Goal: Leave review/rating: Leave review/rating

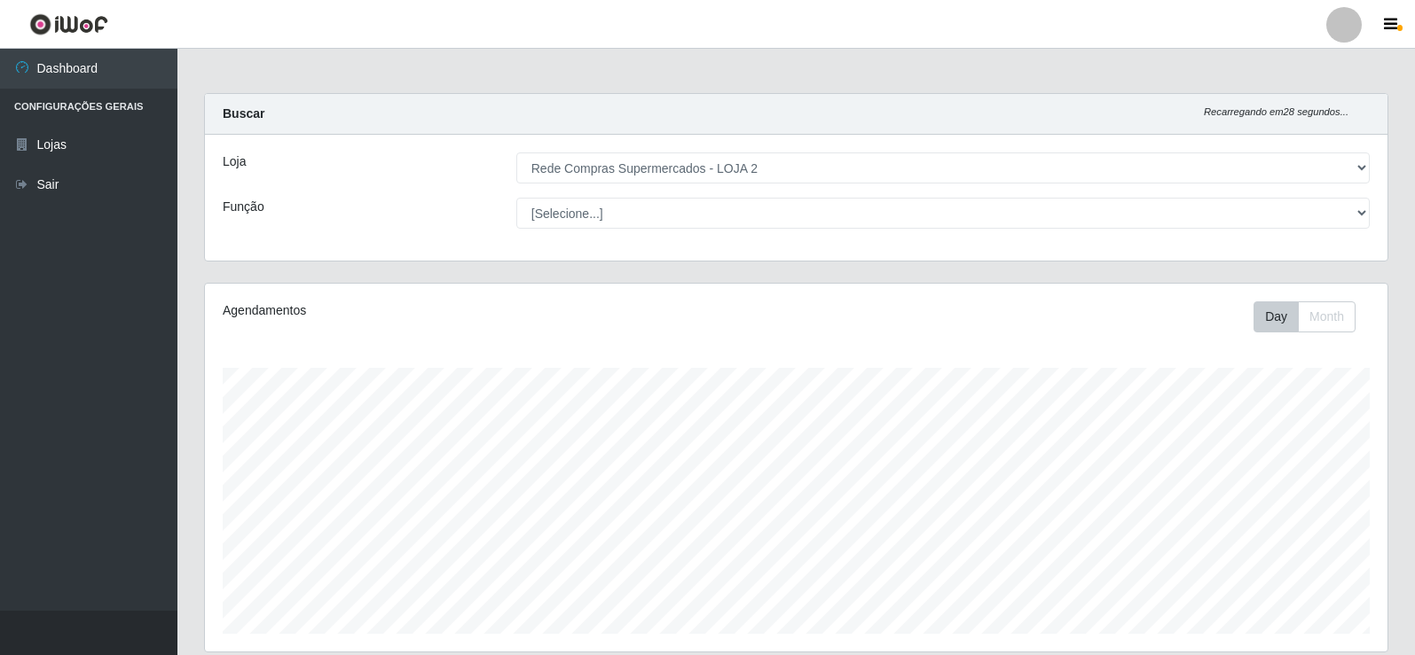
select select "161"
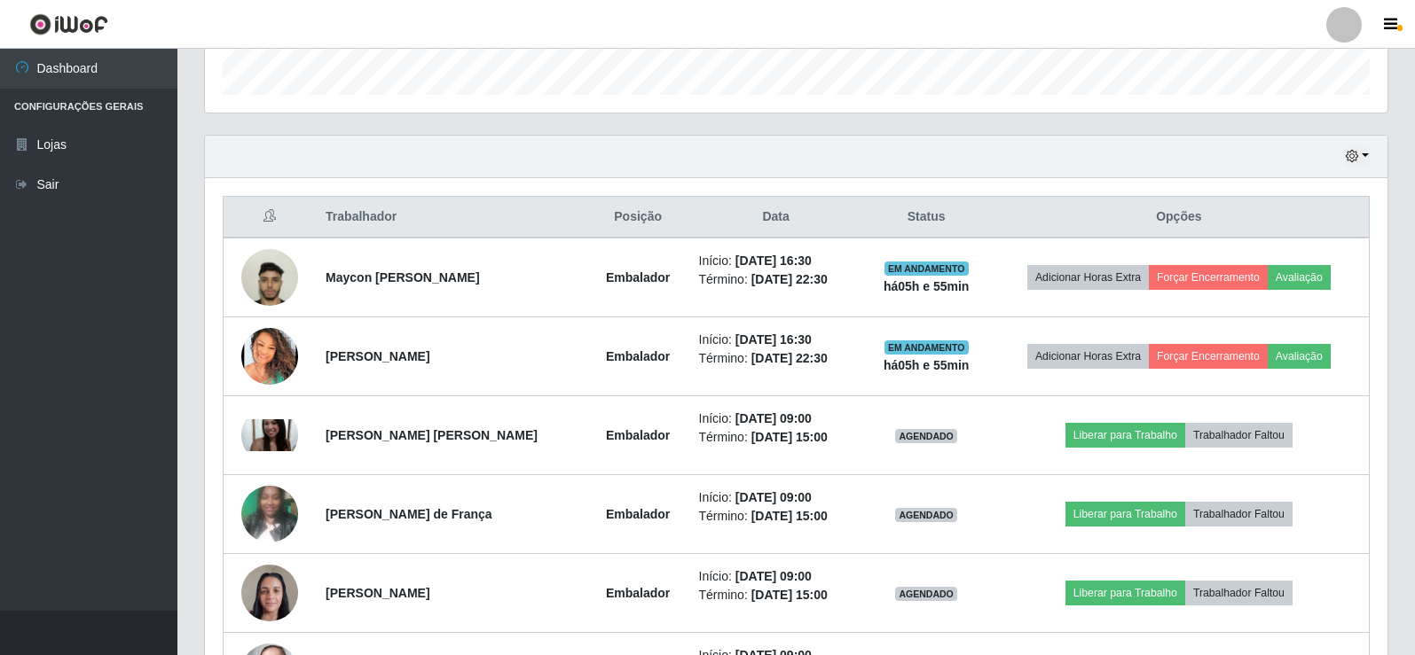
scroll to position [523, 0]
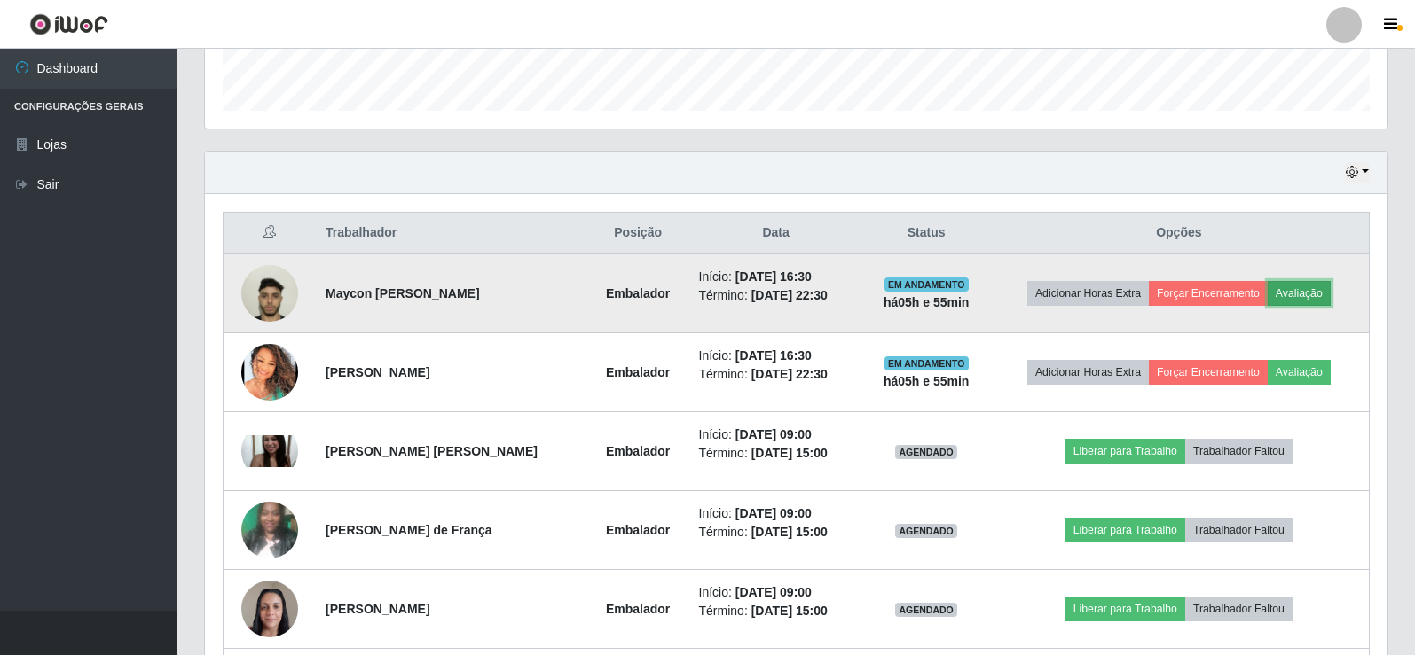
click at [1312, 298] on button "Avaliação" at bounding box center [1298, 293] width 63 height 25
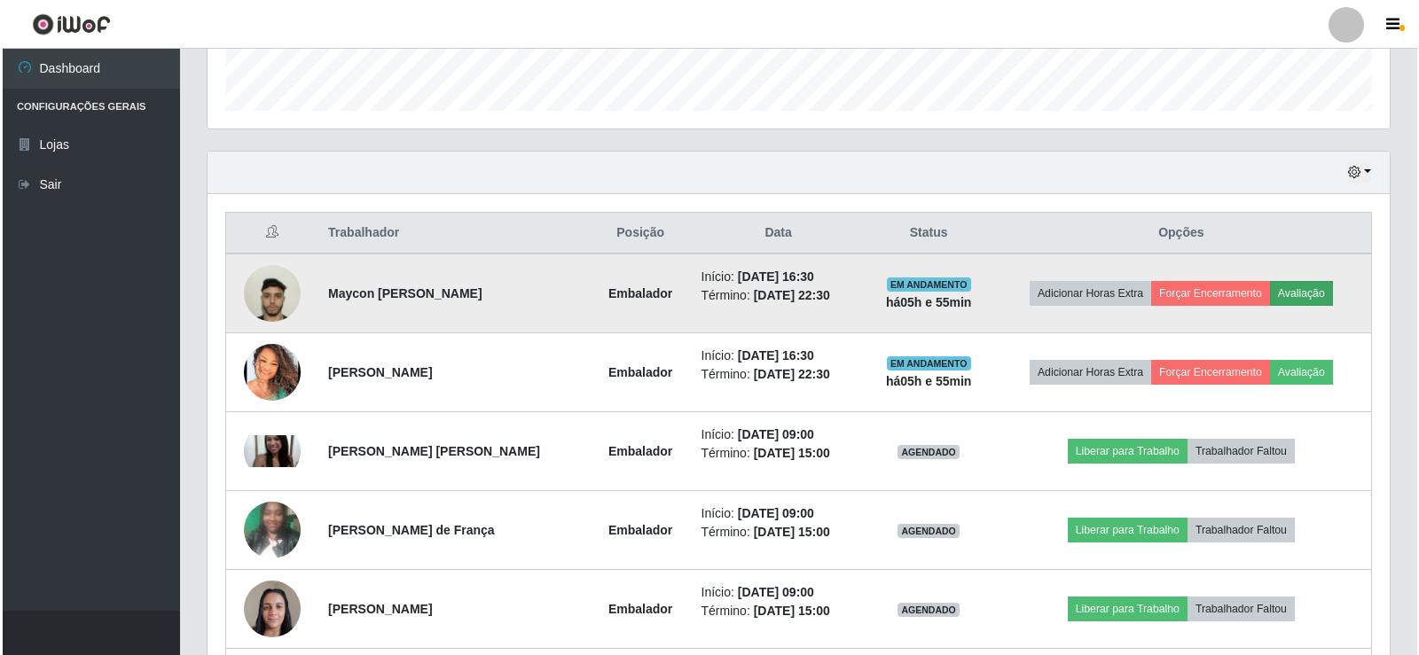
scroll to position [368, 1173]
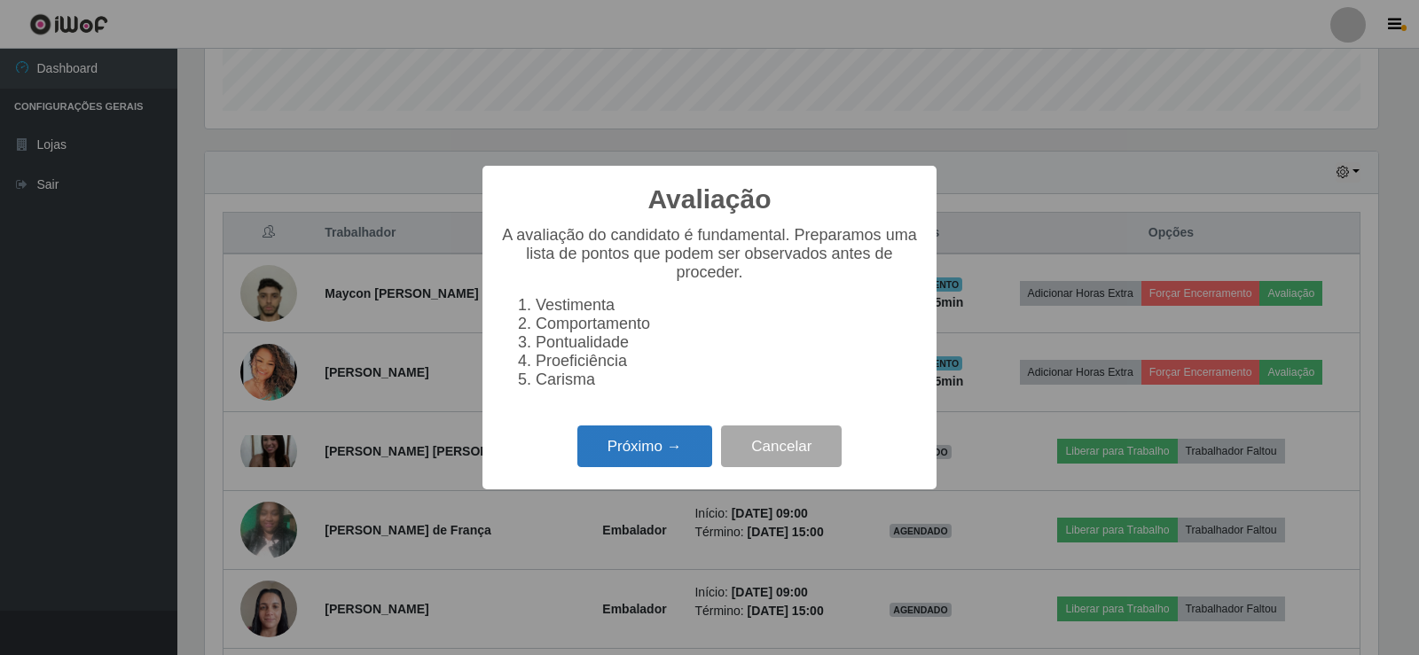
click at [624, 459] on button "Próximo →" at bounding box center [644, 447] width 135 height 42
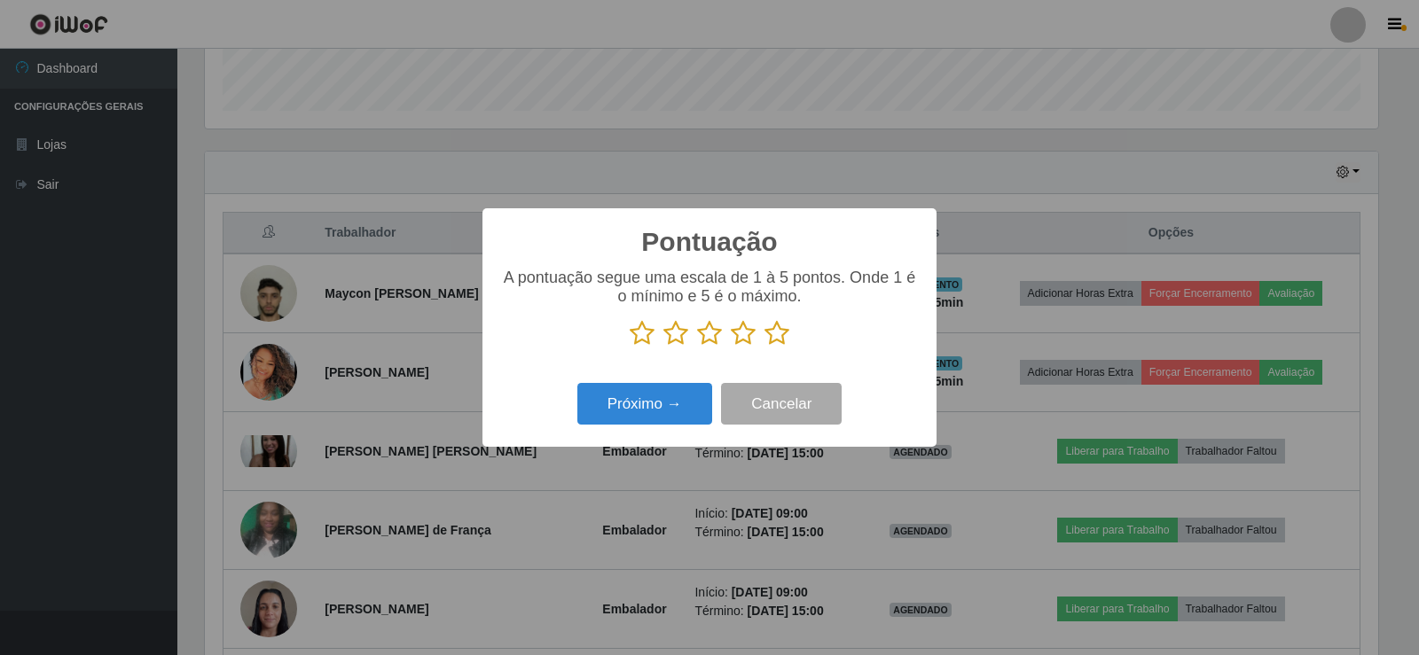
click at [804, 336] on p at bounding box center [709, 333] width 419 height 27
click at [791, 335] on p at bounding box center [709, 333] width 419 height 27
click at [773, 338] on icon at bounding box center [777, 333] width 25 height 27
click at [765, 347] on input "radio" at bounding box center [765, 347] width 0 height 0
click at [667, 413] on button "Próximo →" at bounding box center [644, 404] width 135 height 42
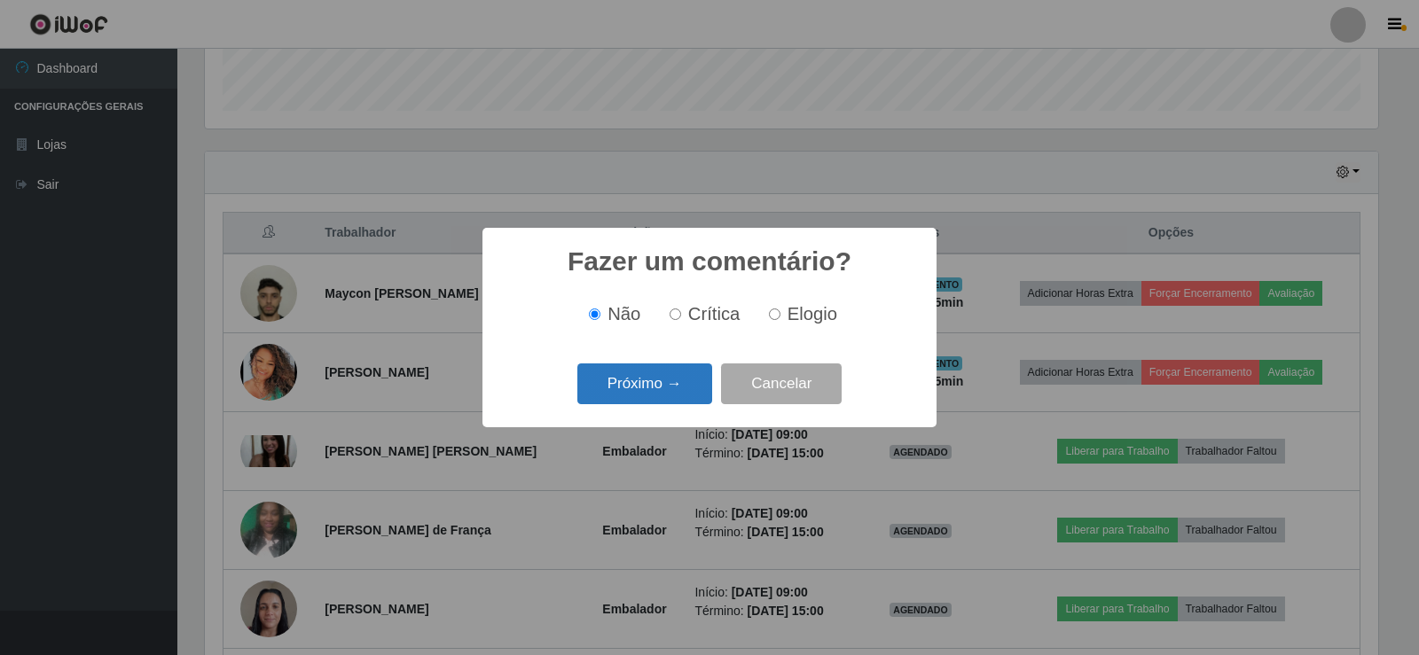
click at [674, 399] on button "Próximo →" at bounding box center [644, 385] width 135 height 42
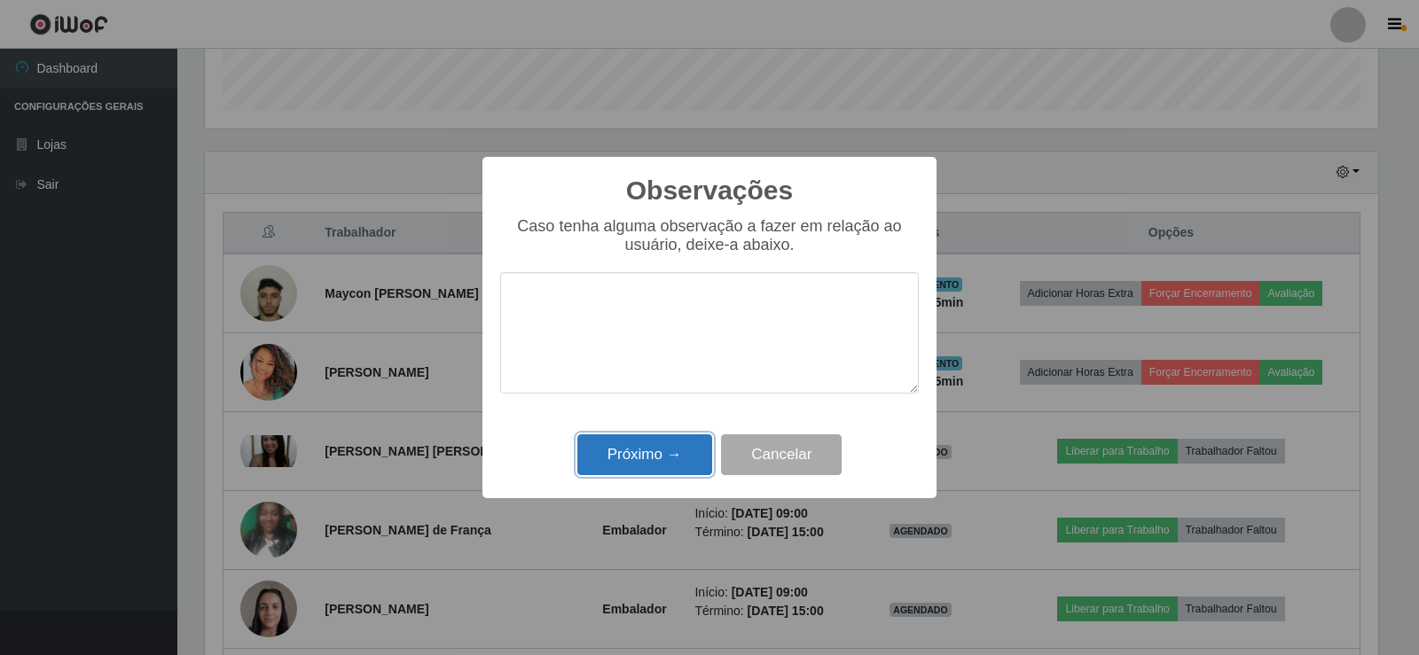
click at [682, 463] on button "Próximo →" at bounding box center [644, 456] width 135 height 42
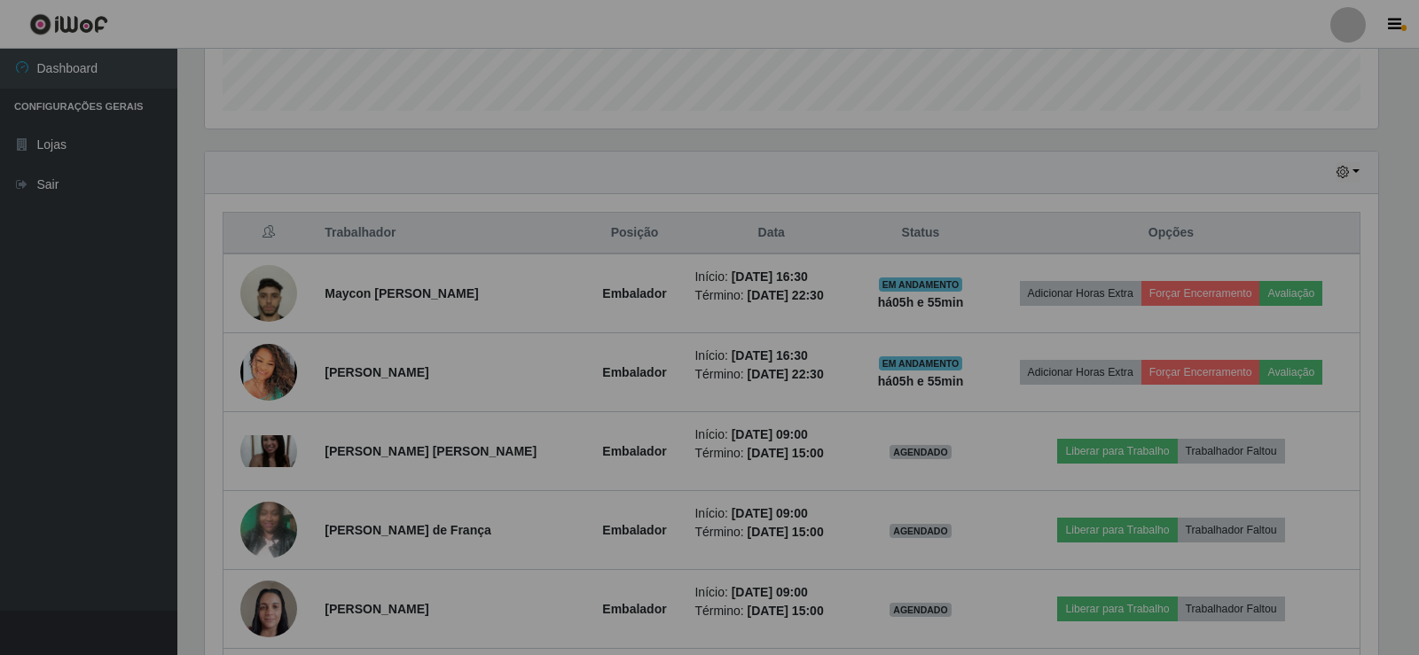
scroll to position [368, 1182]
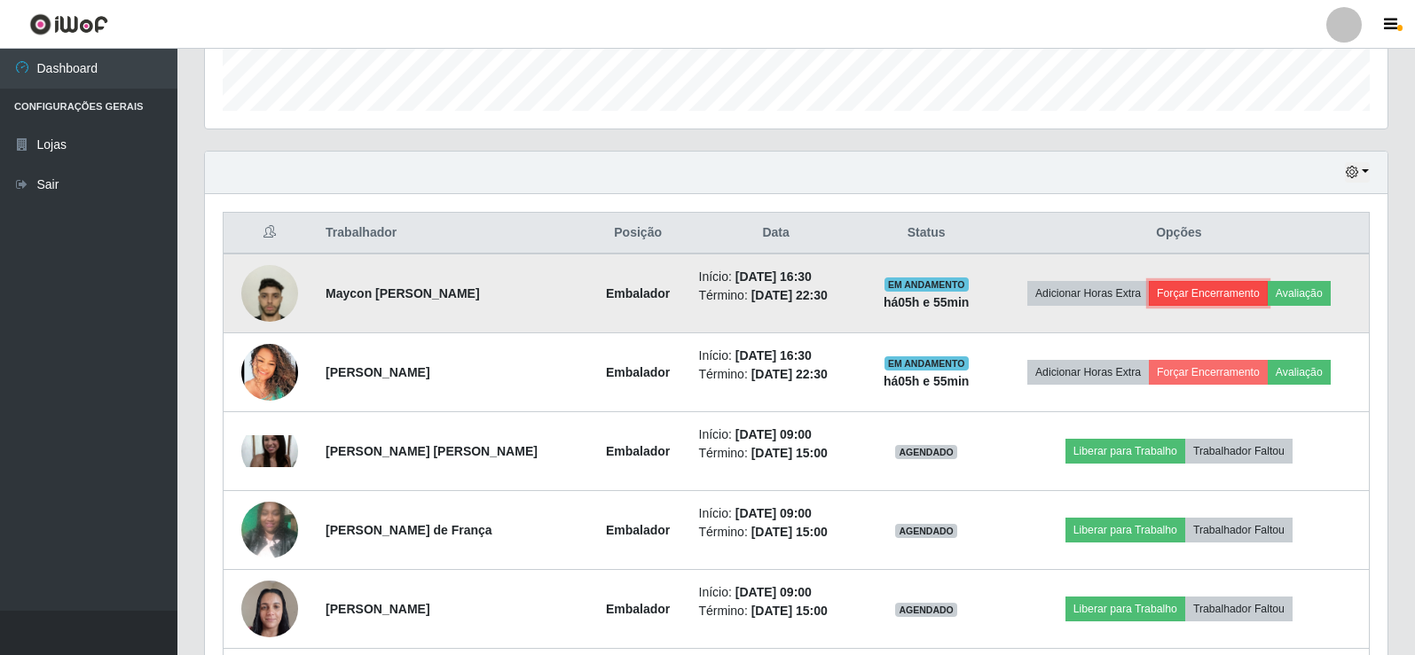
click at [1213, 286] on button "Forçar Encerramento" at bounding box center [1208, 293] width 119 height 25
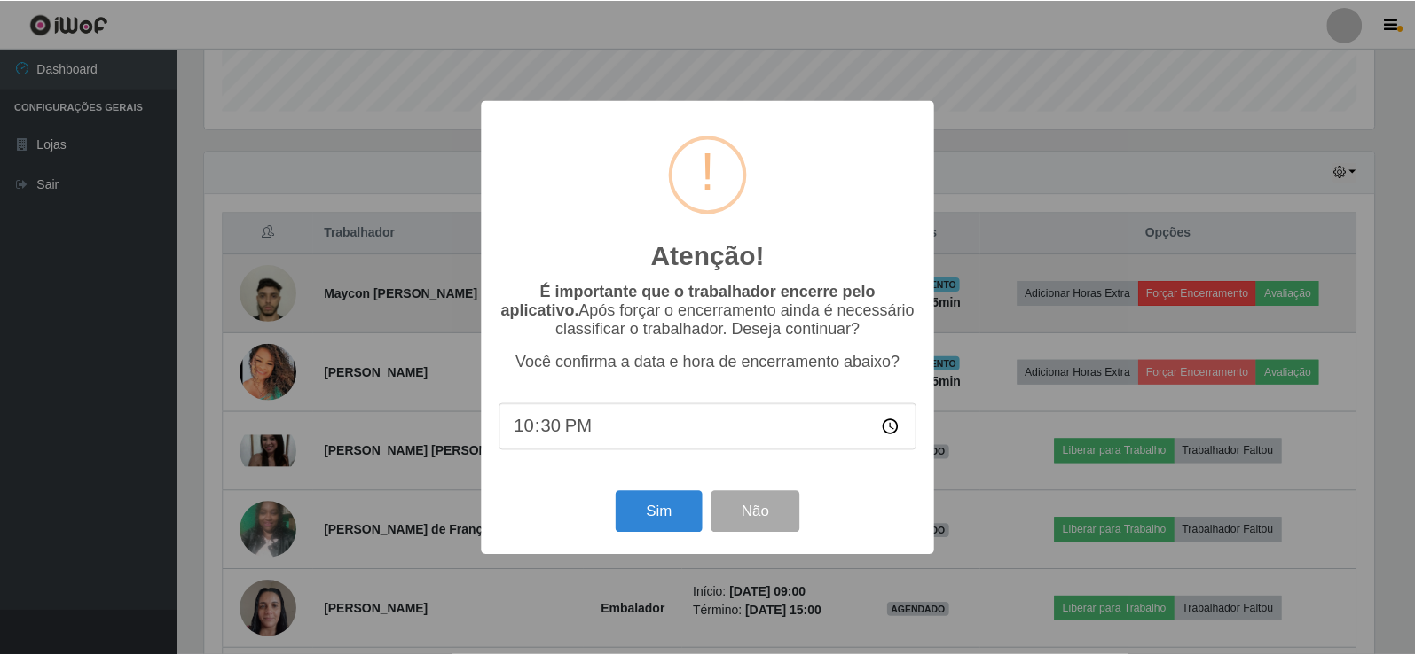
scroll to position [368, 1173]
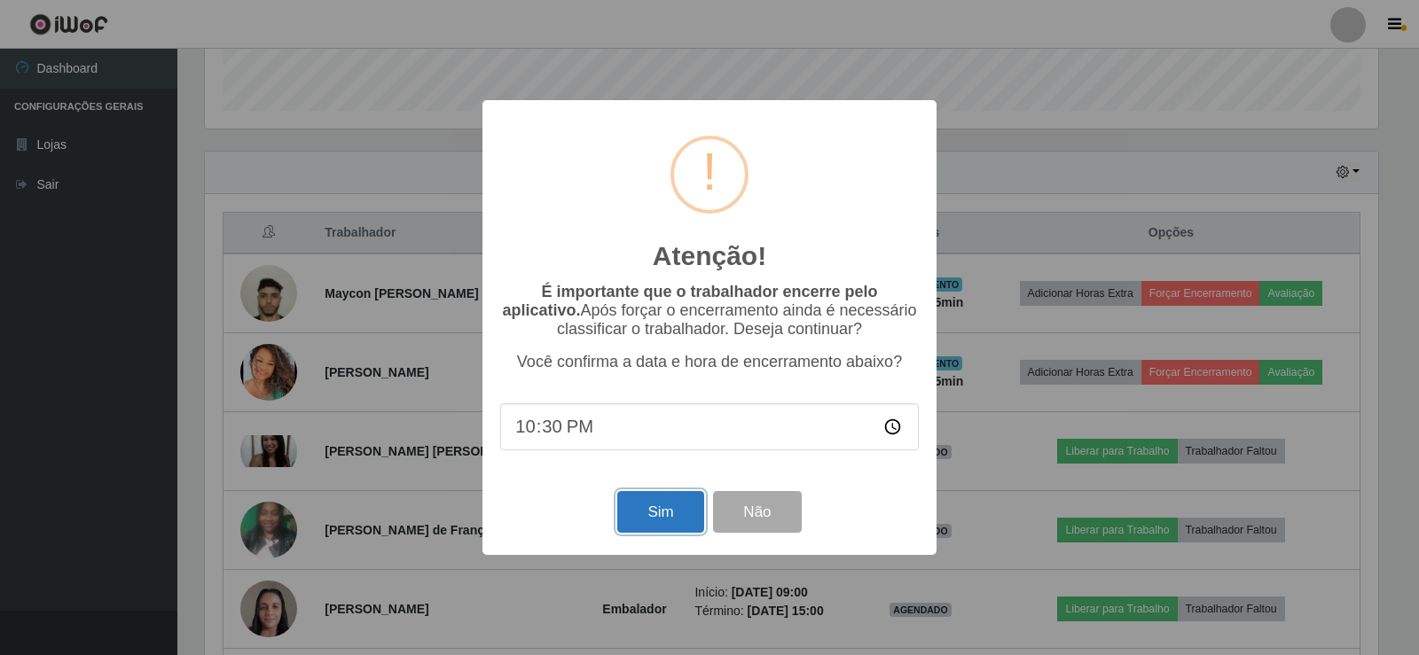
click at [666, 516] on button "Sim" at bounding box center [660, 512] width 86 height 42
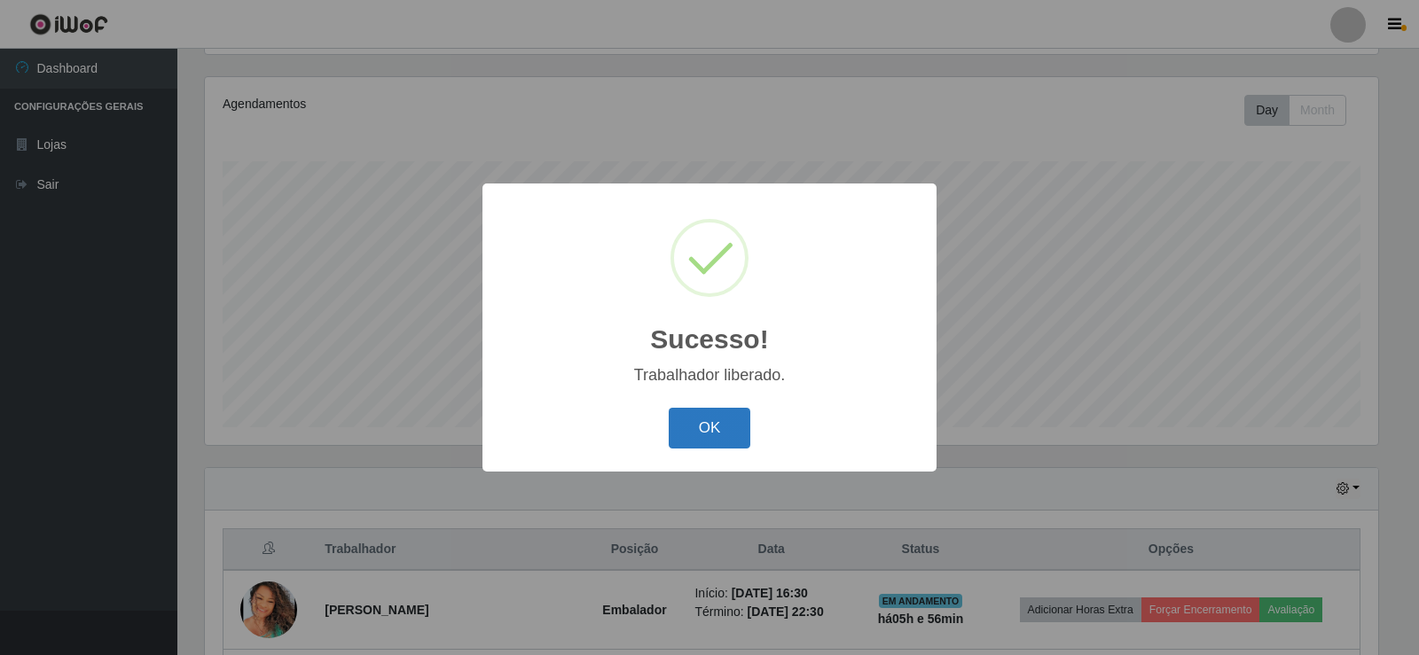
click at [707, 433] on button "OK" at bounding box center [710, 429] width 82 height 42
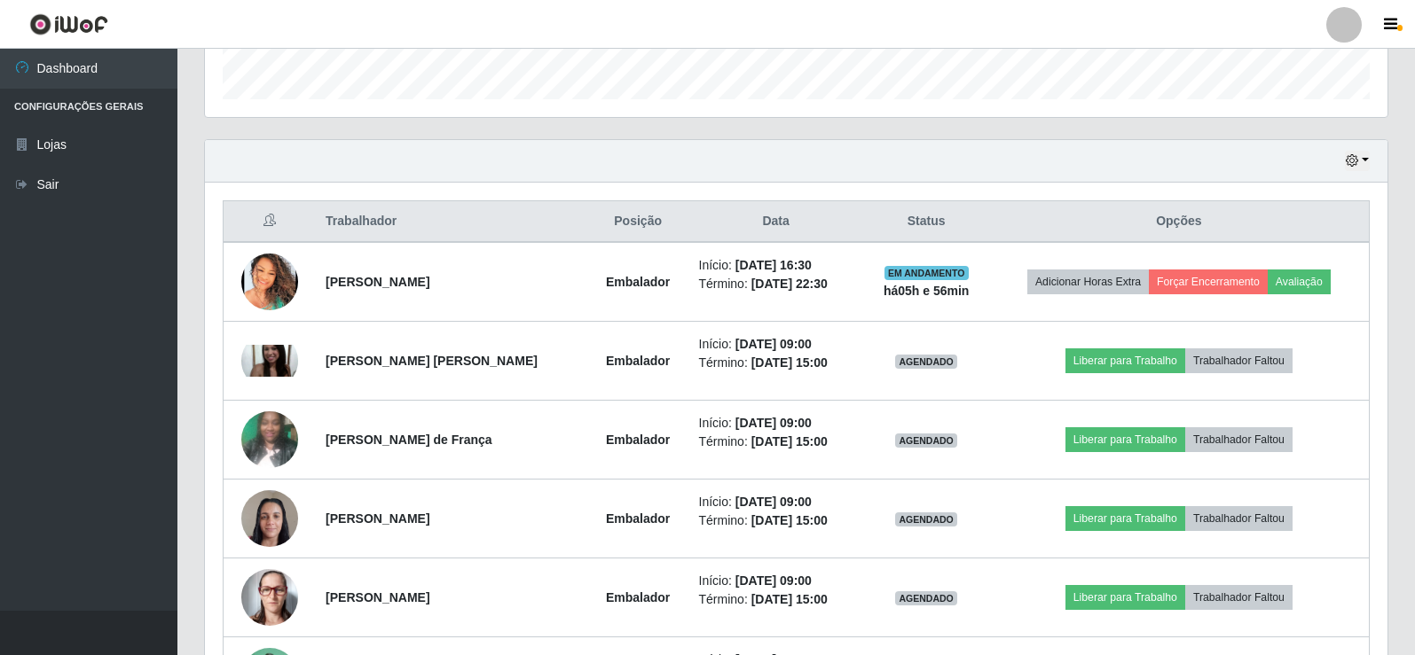
scroll to position [561, 0]
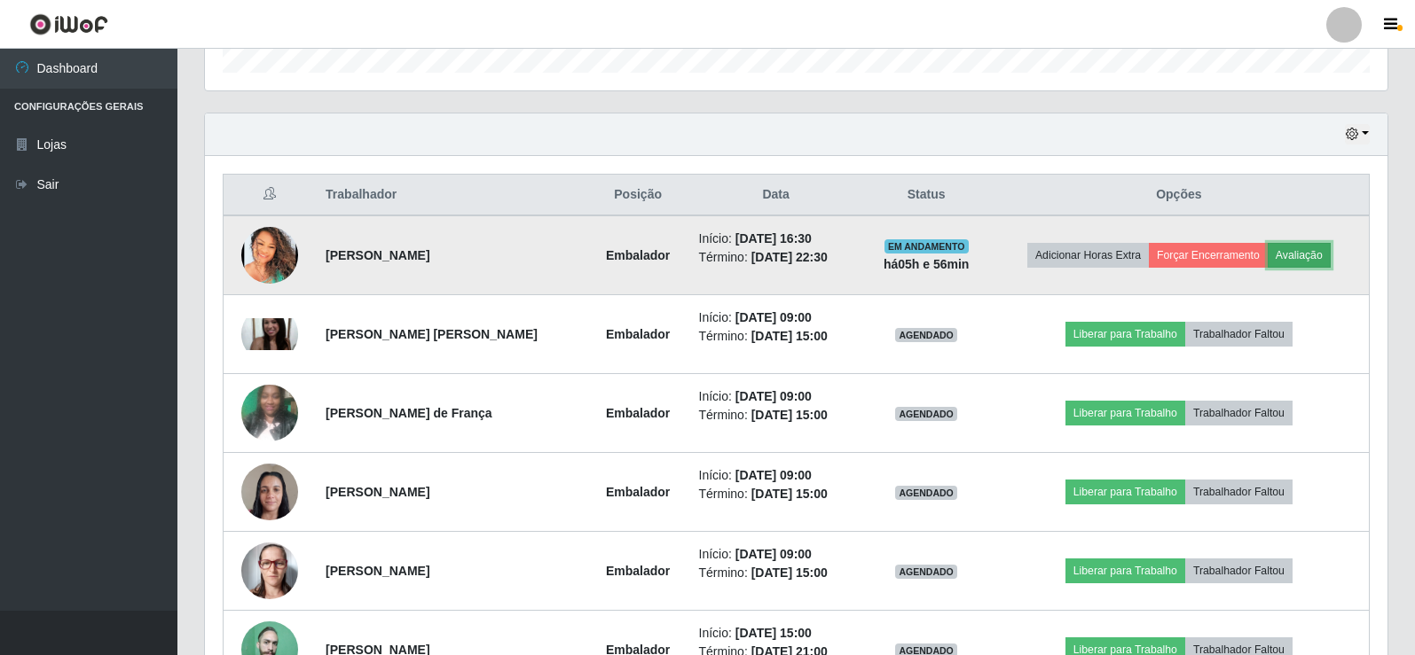
click at [1285, 256] on button "Avaliação" at bounding box center [1298, 255] width 63 height 25
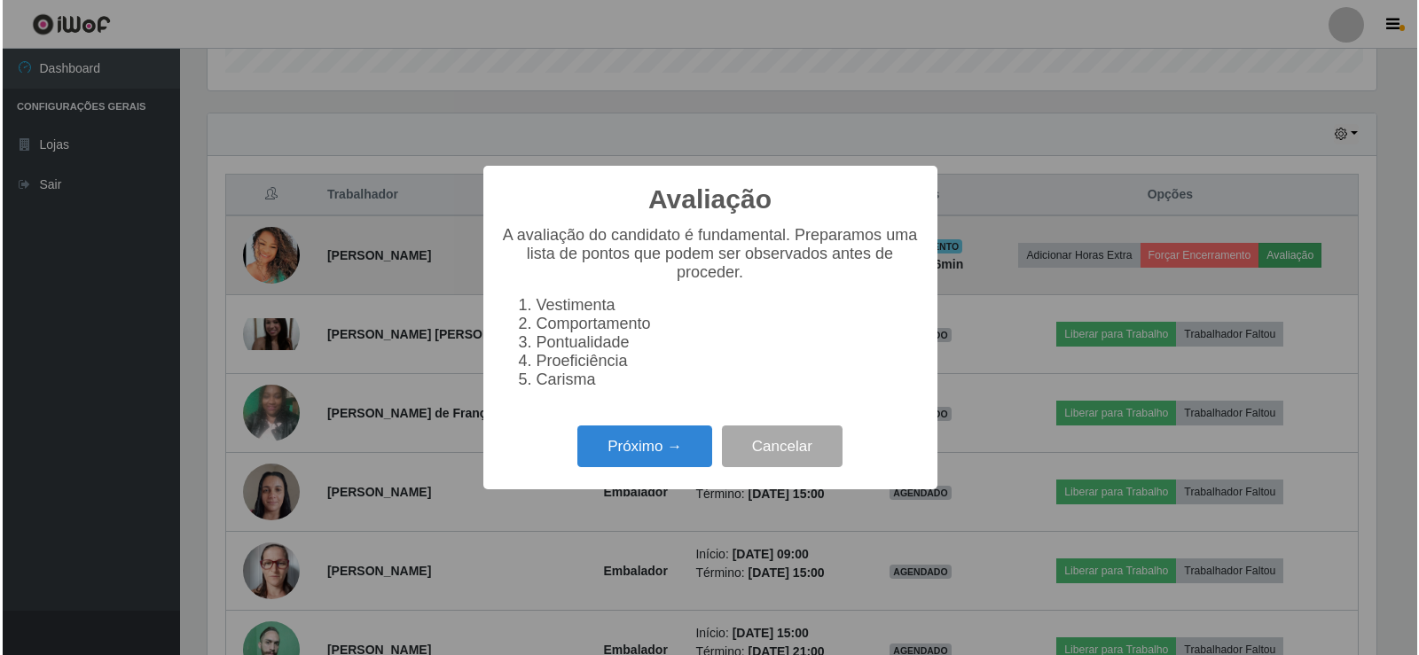
scroll to position [368, 1173]
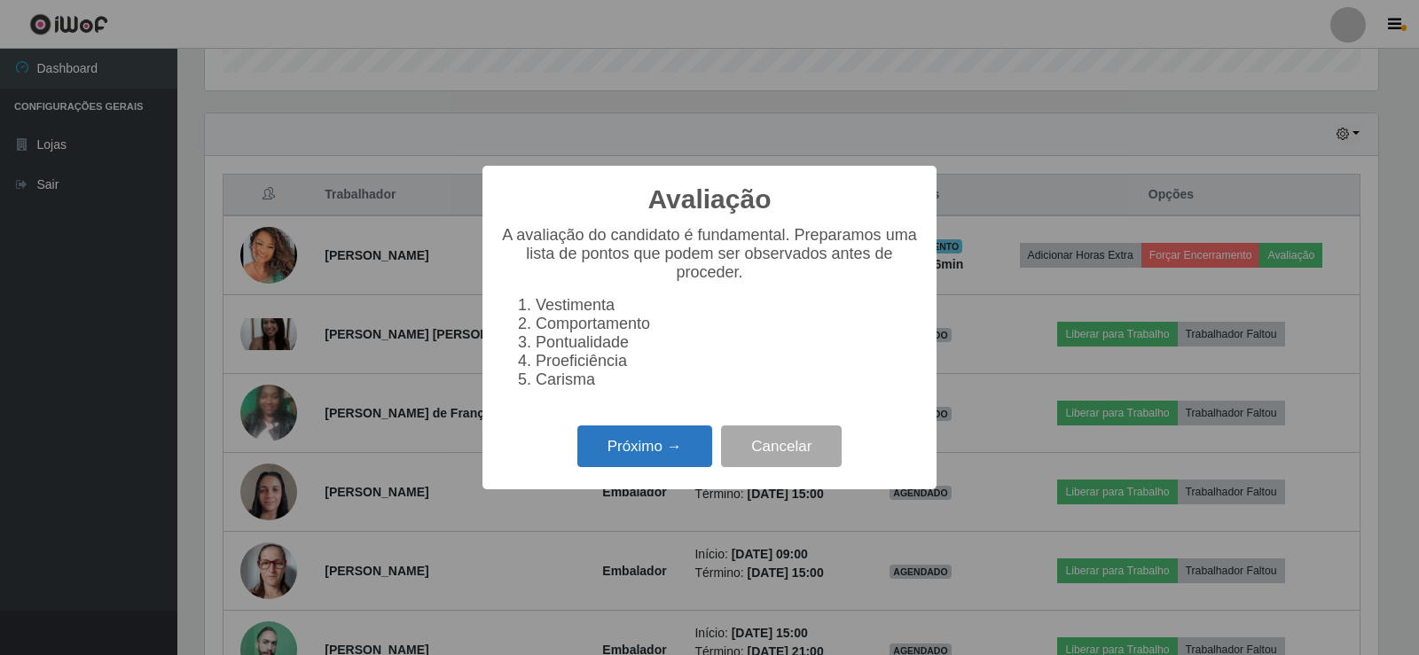
click at [615, 466] on button "Próximo →" at bounding box center [644, 447] width 135 height 42
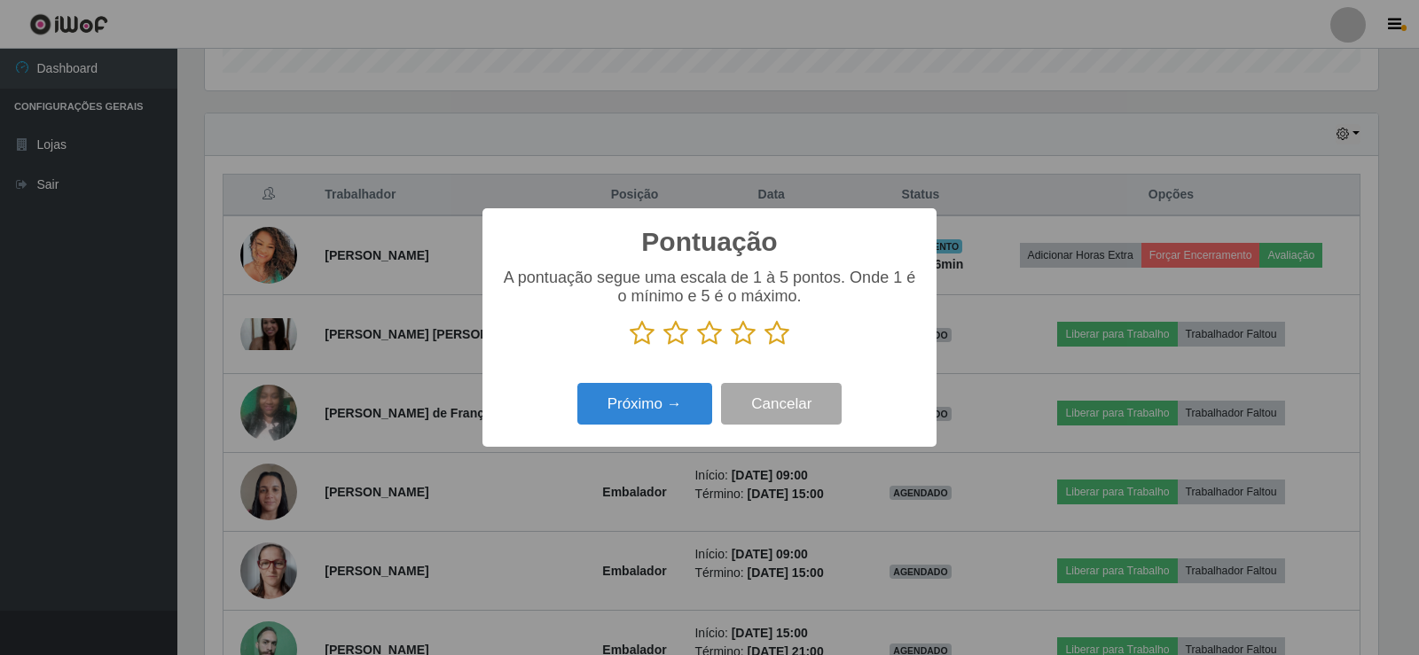
click at [786, 338] on icon at bounding box center [777, 333] width 25 height 27
click at [765, 347] on input "radio" at bounding box center [765, 347] width 0 height 0
click at [692, 412] on button "Próximo →" at bounding box center [644, 404] width 135 height 42
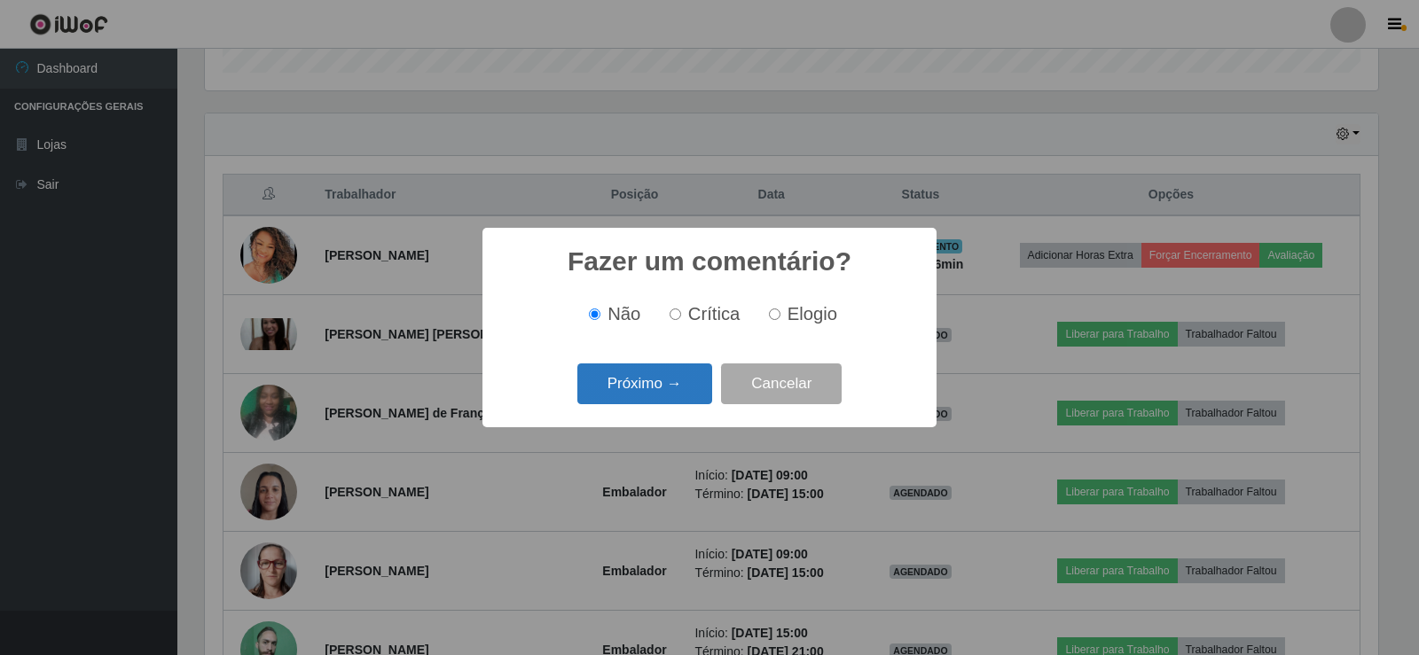
click at [686, 384] on button "Próximo →" at bounding box center [644, 385] width 135 height 42
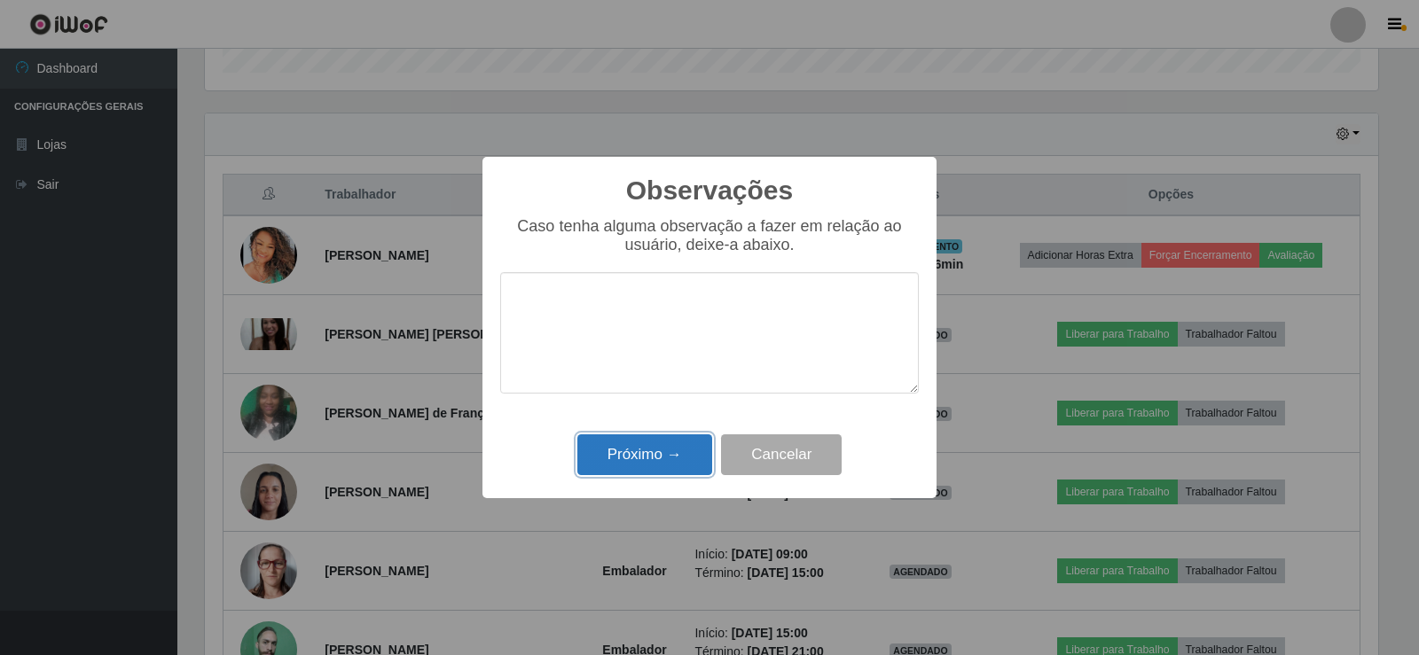
click at [675, 448] on button "Próximo →" at bounding box center [644, 456] width 135 height 42
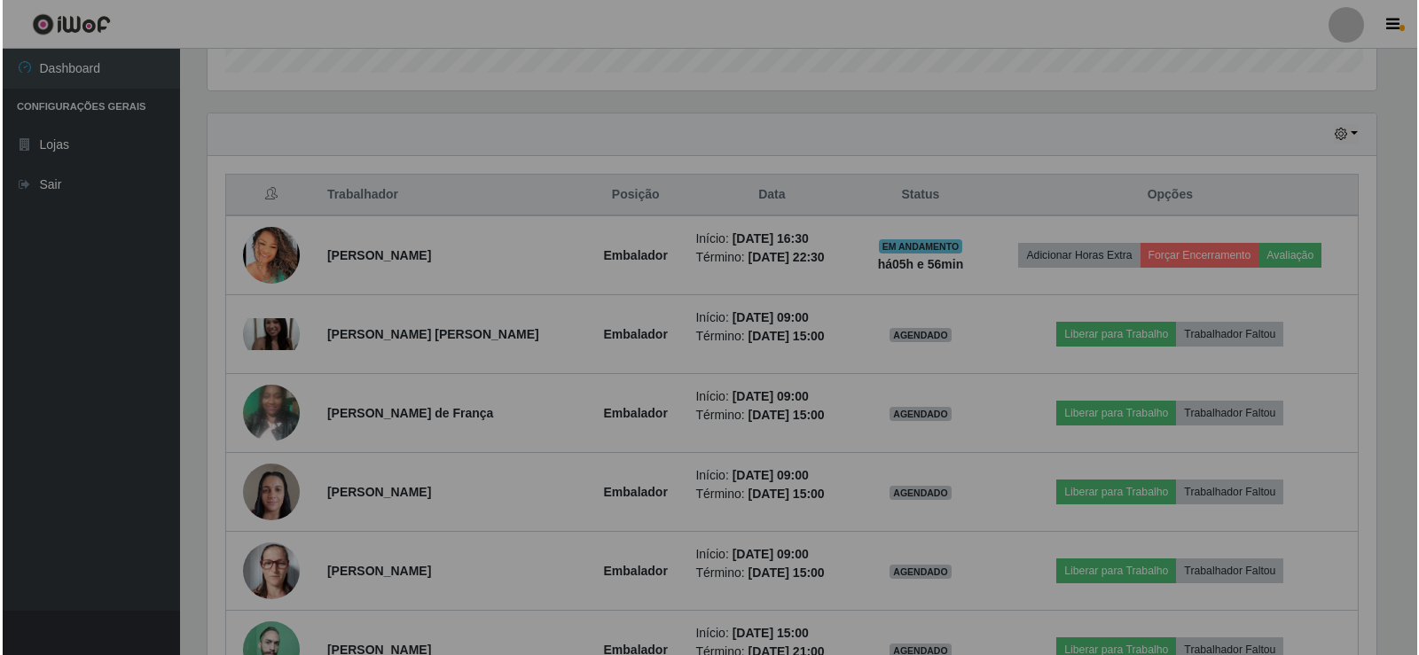
scroll to position [368, 1182]
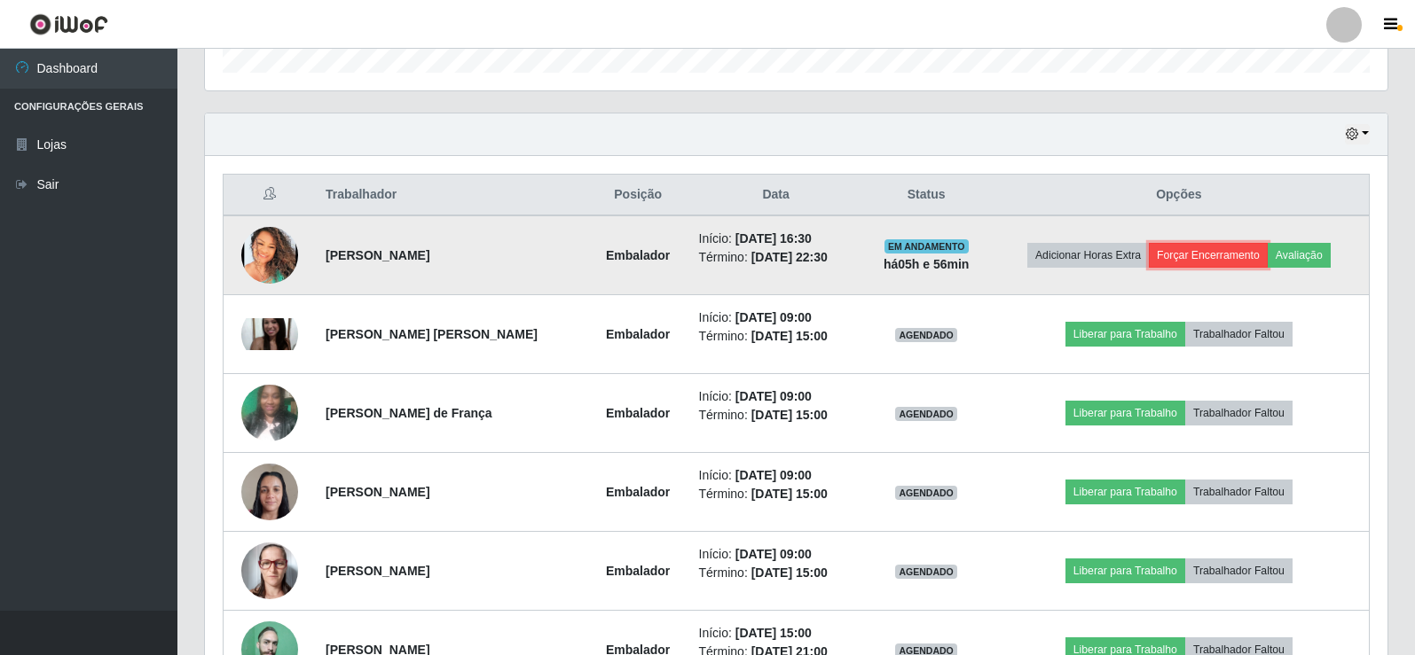
click at [1251, 249] on button "Forçar Encerramento" at bounding box center [1208, 255] width 119 height 25
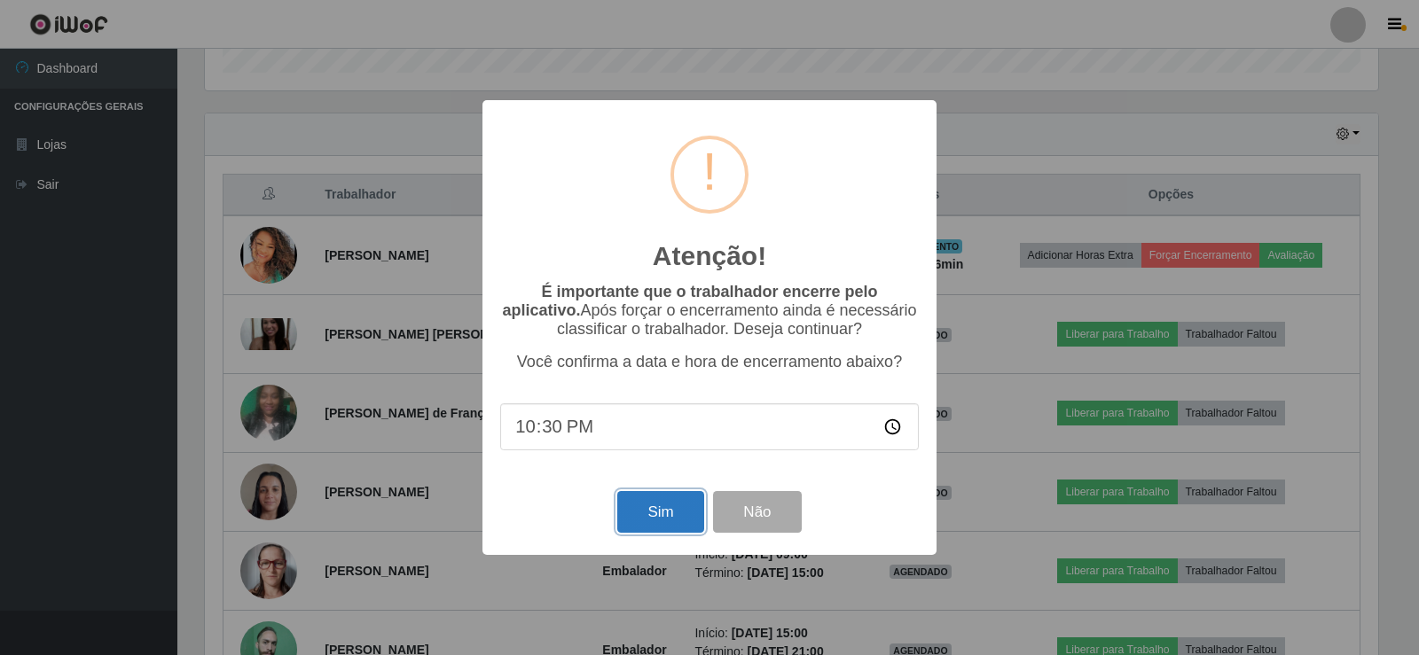
click at [631, 512] on button "Sim" at bounding box center [660, 512] width 86 height 42
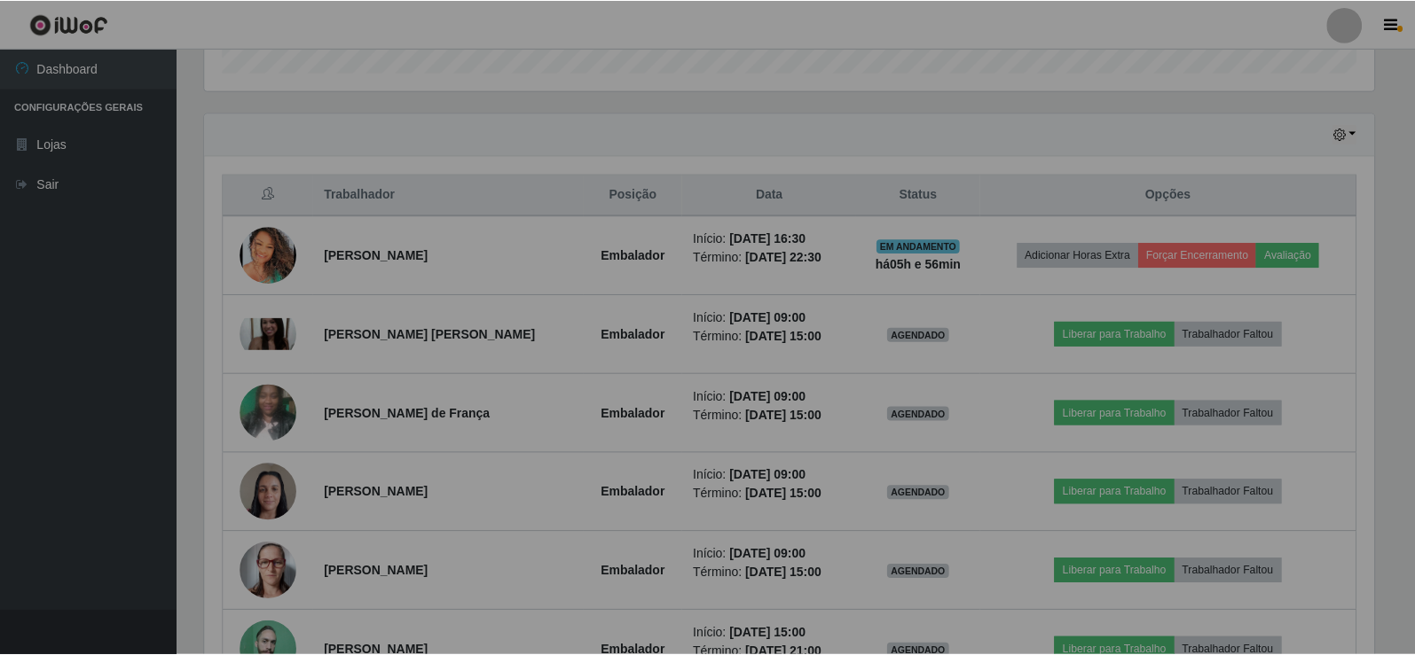
scroll to position [0, 0]
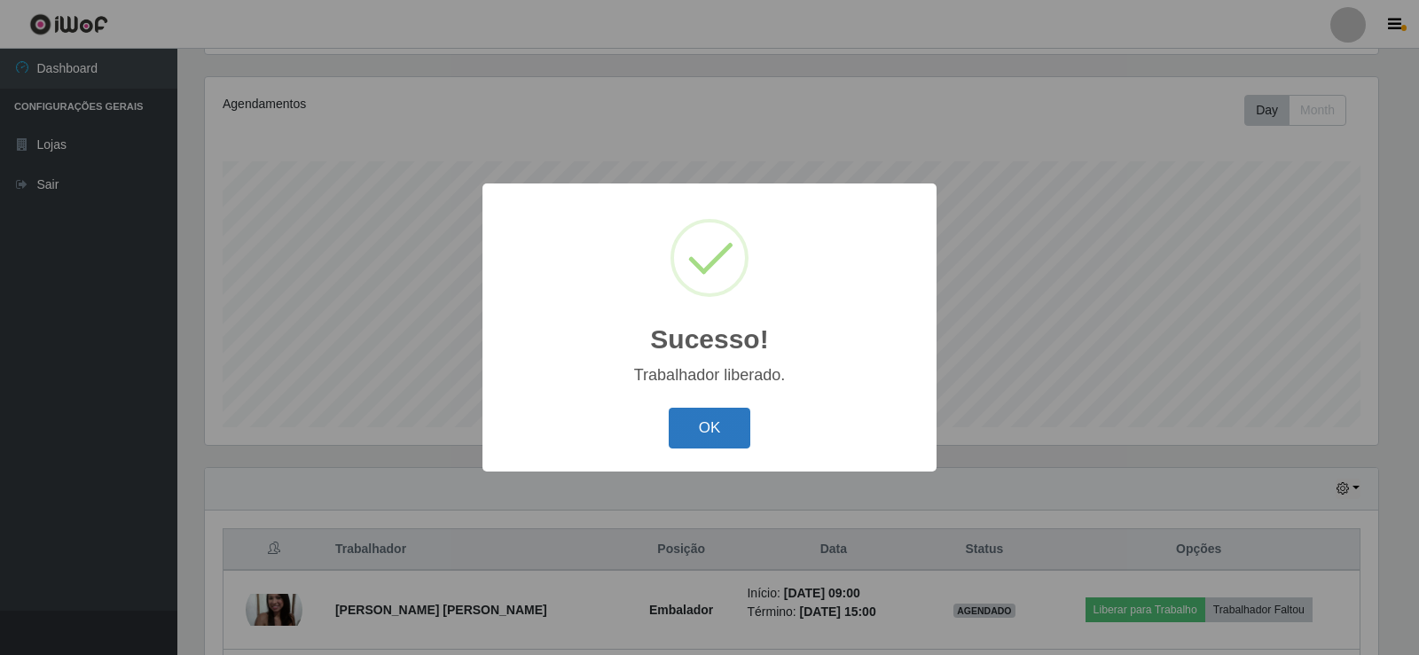
click at [686, 437] on button "OK" at bounding box center [710, 429] width 82 height 42
